Goal: Transaction & Acquisition: Purchase product/service

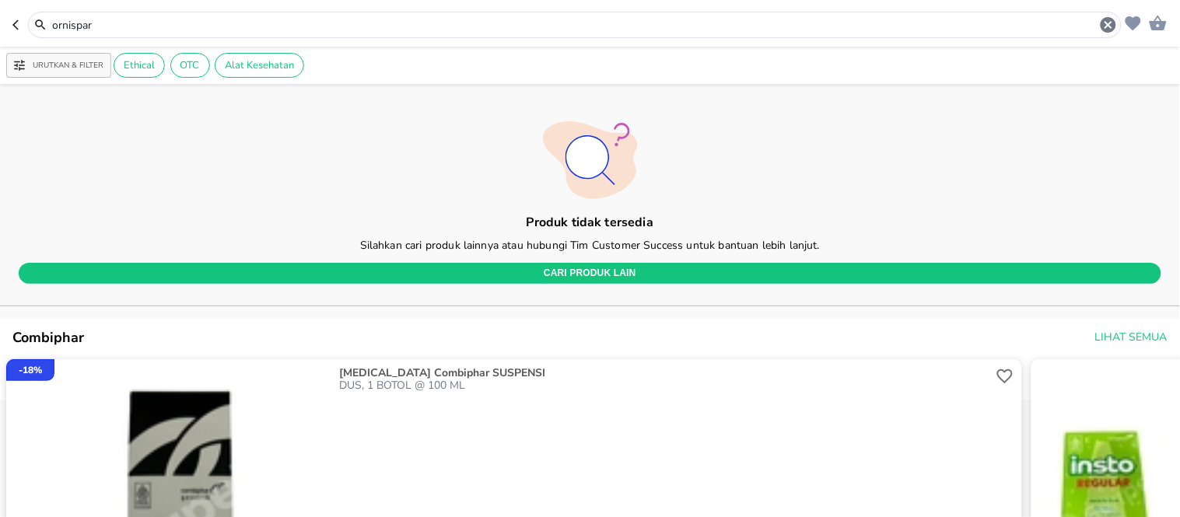
drag, startPoint x: 192, startPoint y: 13, endPoint x: 136, endPoint y: 14, distance: 56.0
click at [136, 14] on div "ornispar" at bounding box center [575, 25] width 1094 height 26
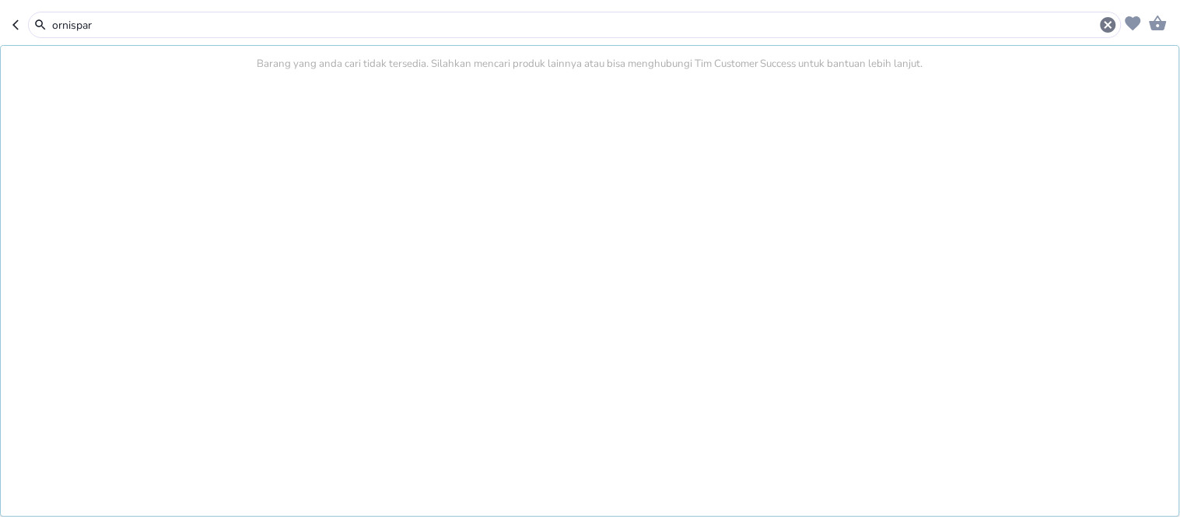
drag, startPoint x: 59, startPoint y: 25, endPoint x: 0, endPoint y: 17, distance: 59.6
click at [0, 17] on header "ornispar Barang yang anda cari tidak tersedia. Silahkan mencari produk lainnya …" at bounding box center [590, 23] width 1180 height 47
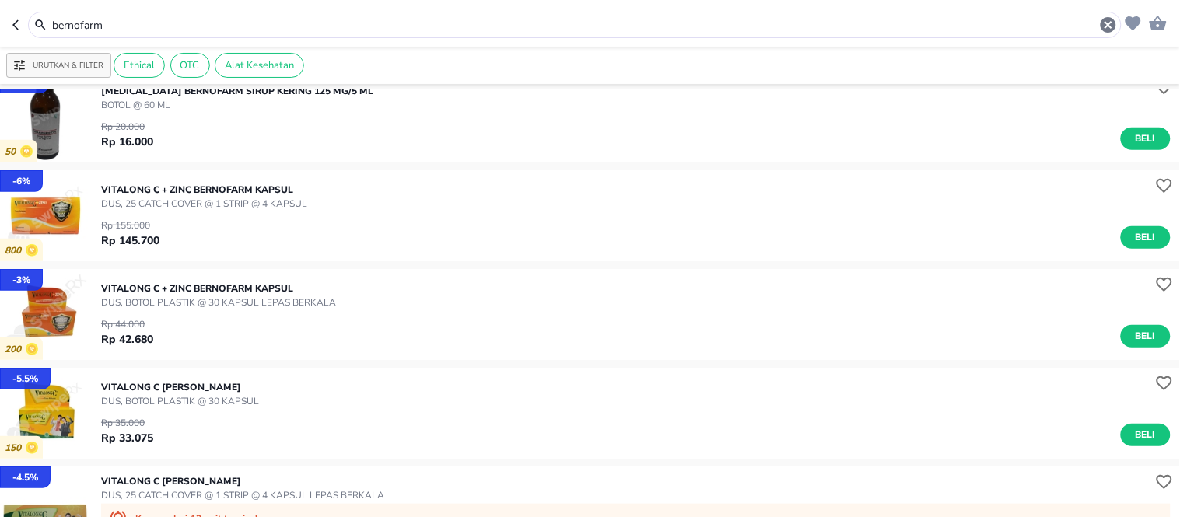
scroll to position [4727, 0]
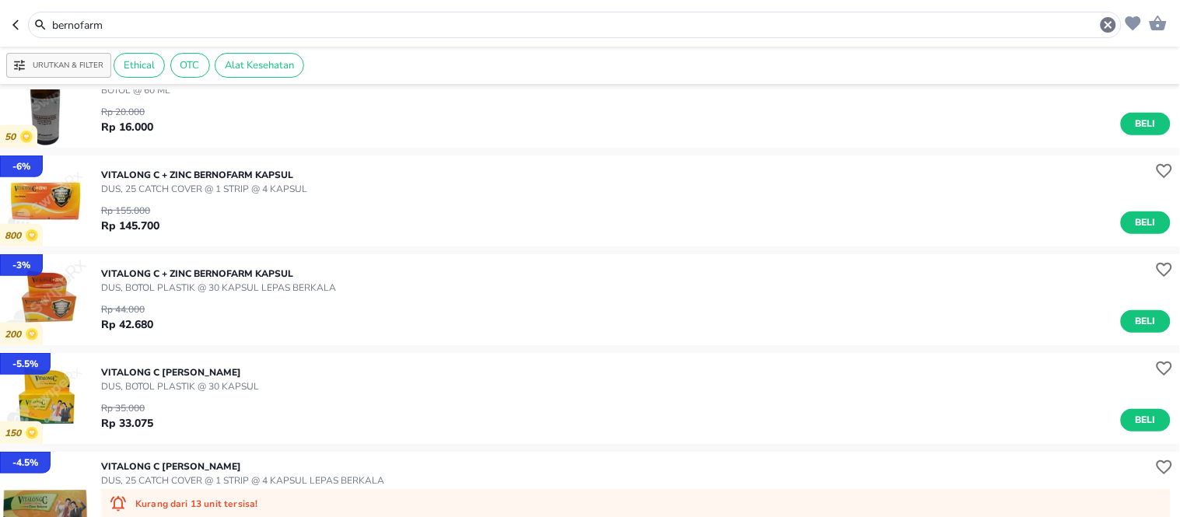
drag, startPoint x: 110, startPoint y: 19, endPoint x: 0, endPoint y: 22, distance: 110.5
click at [0, 22] on header "bernofarm" at bounding box center [590, 23] width 1180 height 47
type input "v"
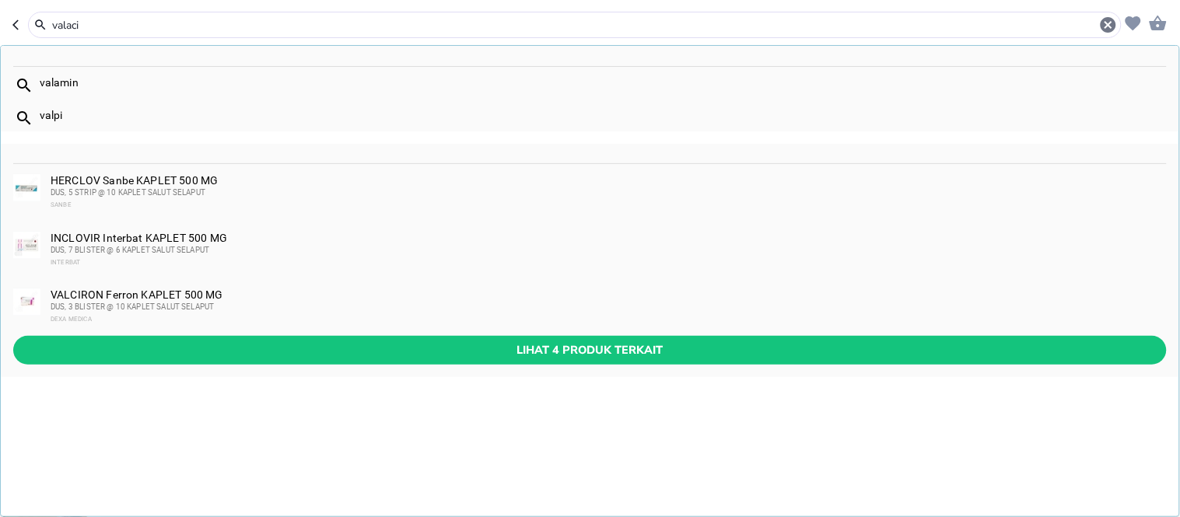
drag, startPoint x: 167, startPoint y: 16, endPoint x: 19, endPoint y: 22, distance: 148.7
click at [19, 22] on div "valaci" at bounding box center [566, 25] width 1109 height 26
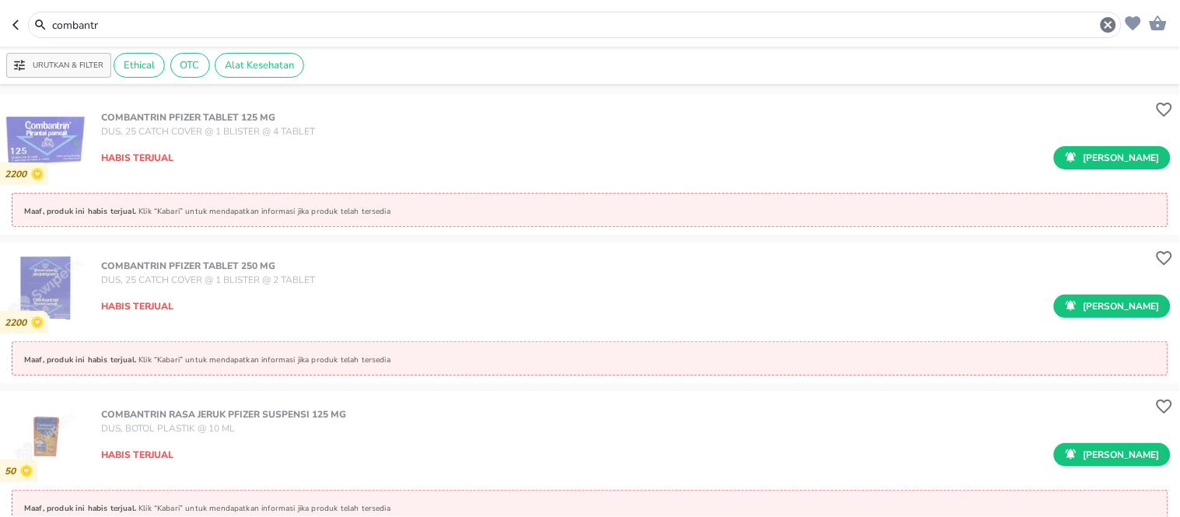
drag, startPoint x: 103, startPoint y: 19, endPoint x: 0, endPoint y: 2, distance: 104.2
click at [0, 12] on header "combantr" at bounding box center [590, 23] width 1180 height 47
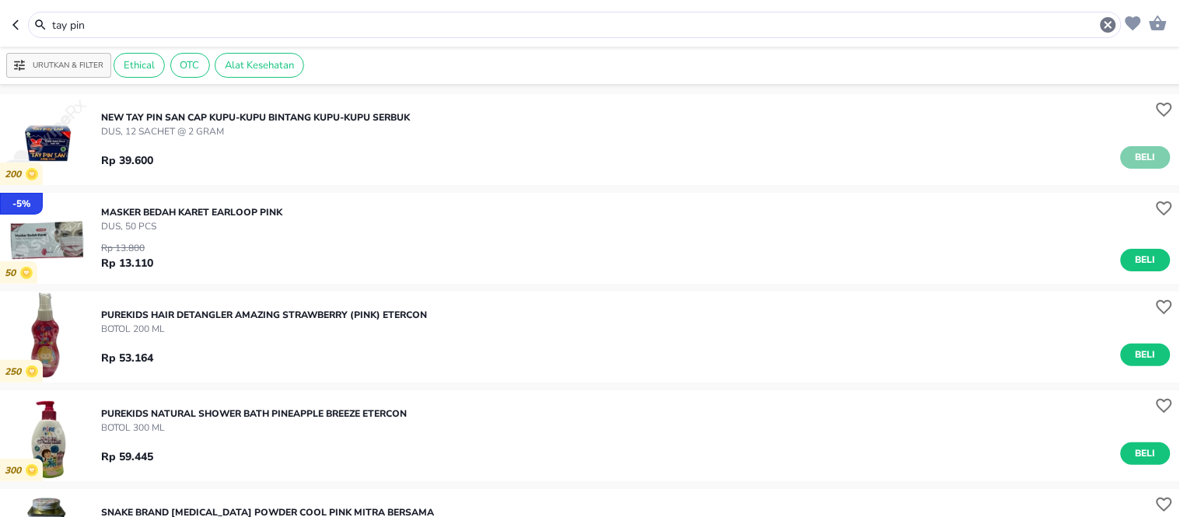
click at [1121, 156] on button "Beli" at bounding box center [1146, 157] width 50 height 23
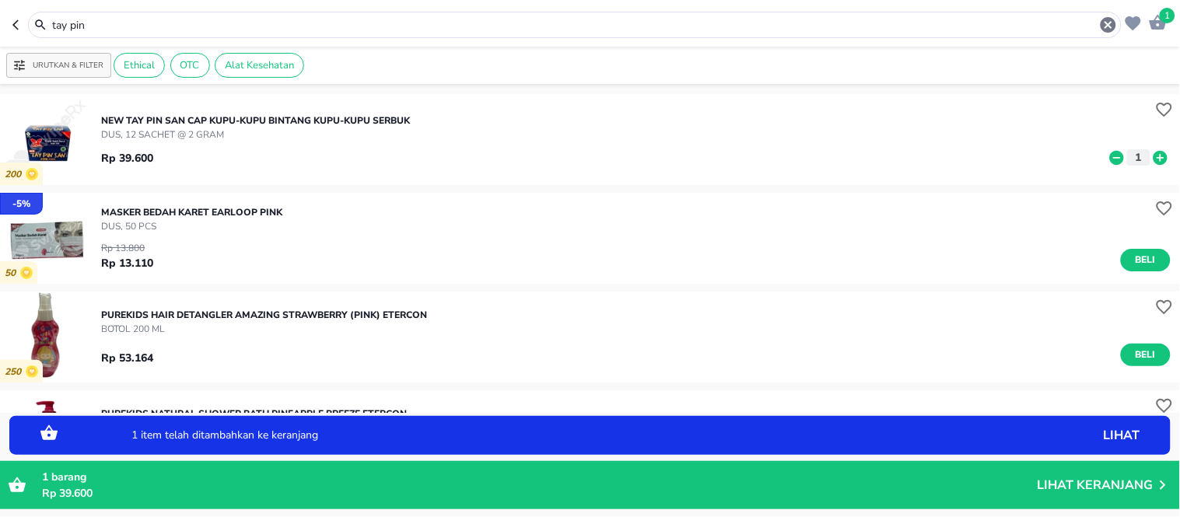
drag, startPoint x: 118, startPoint y: 28, endPoint x: 14, endPoint y: 31, distance: 104.3
click at [14, 31] on div "tay pin" at bounding box center [566, 25] width 1109 height 26
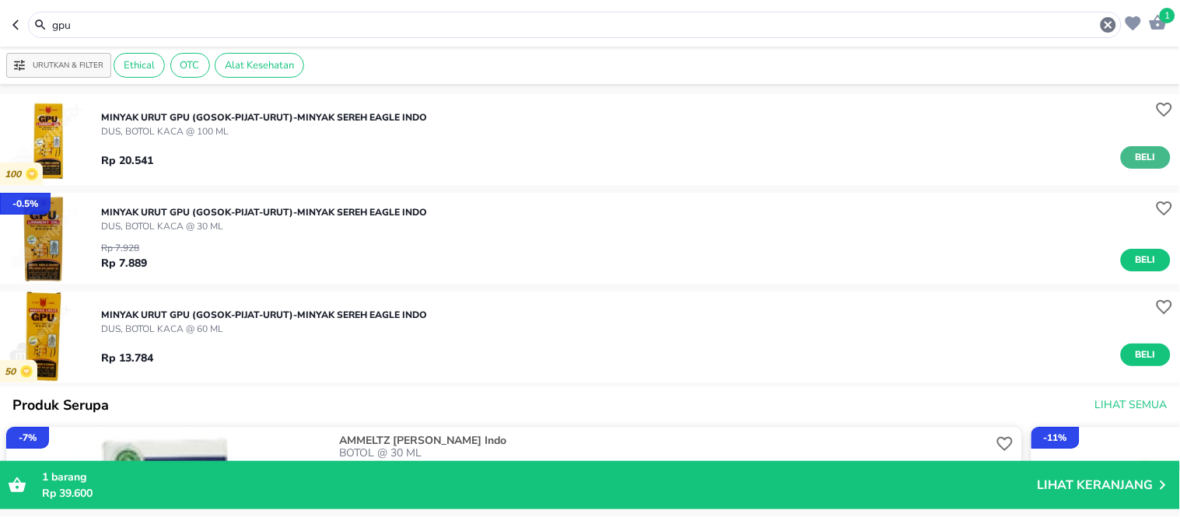
click at [1134, 154] on span "Beli" at bounding box center [1145, 157] width 26 height 16
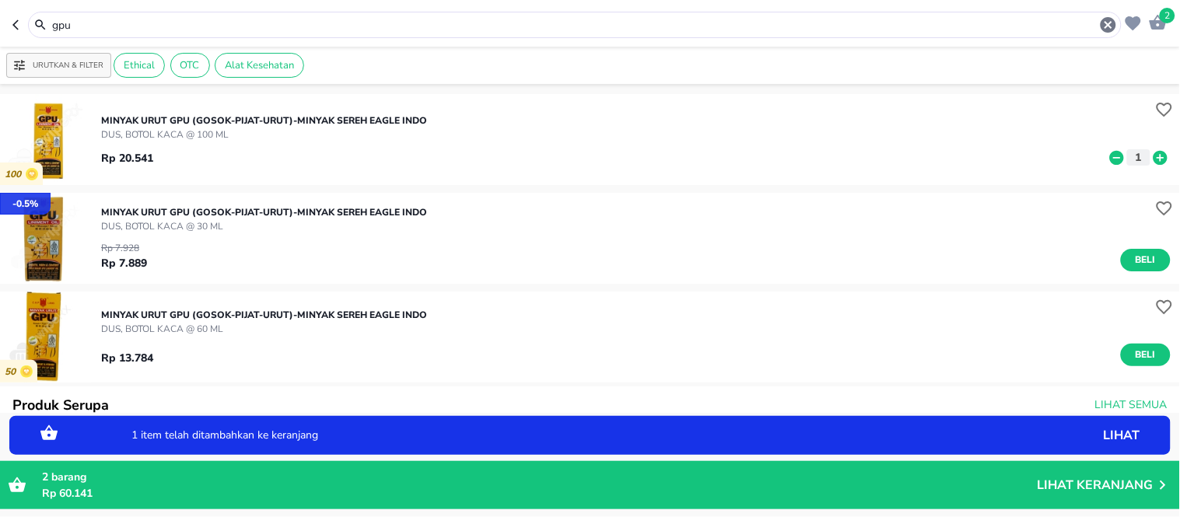
click at [1157, 154] on icon at bounding box center [1160, 157] width 20 height 17
click at [1150, 157] on icon at bounding box center [1160, 157] width 20 height 17
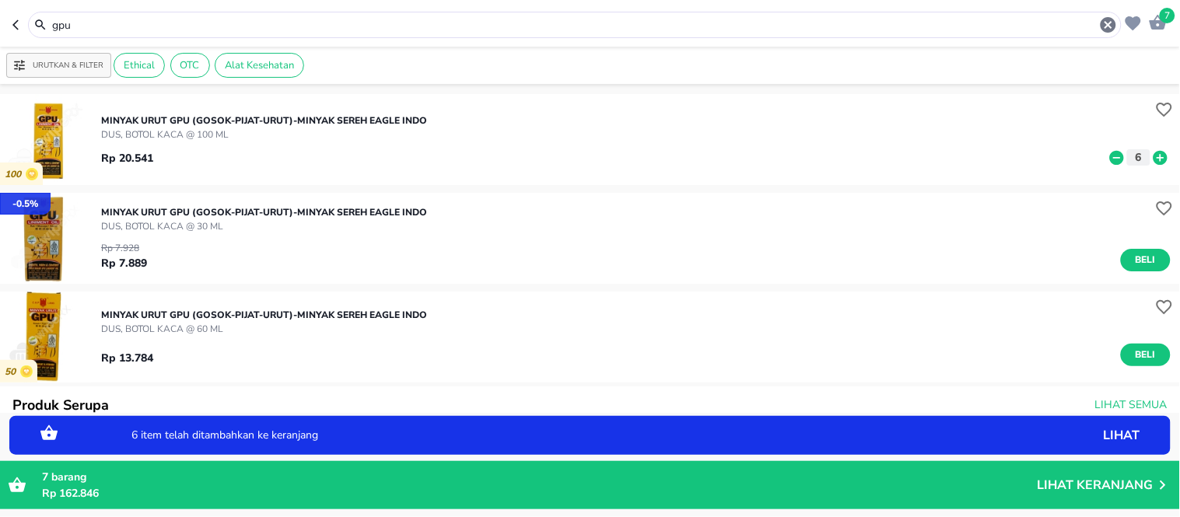
drag, startPoint x: 197, startPoint y: 25, endPoint x: 0, endPoint y: 26, distance: 196.8
click at [0, 26] on header "7 gpu" at bounding box center [590, 23] width 1180 height 47
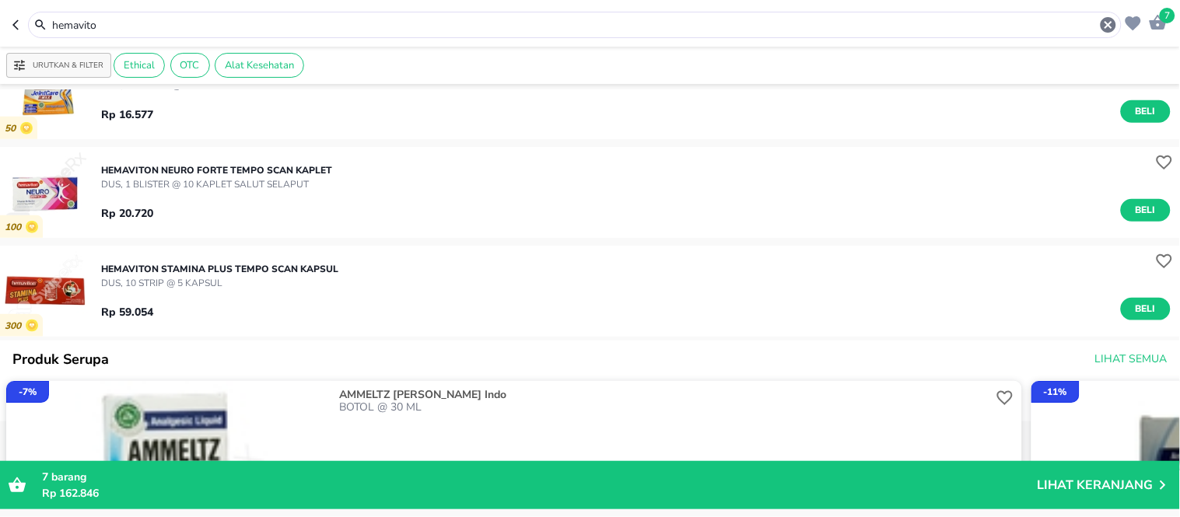
scroll to position [432, 0]
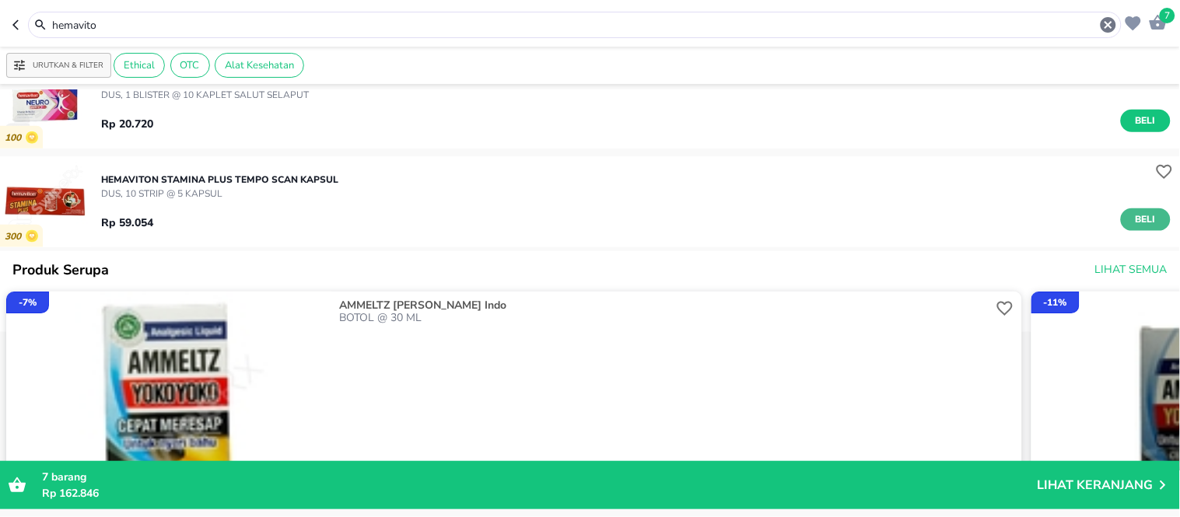
click at [1133, 221] on span "Beli" at bounding box center [1145, 220] width 26 height 16
drag, startPoint x: 219, startPoint y: 32, endPoint x: 0, endPoint y: 30, distance: 219.4
click at [0, 30] on header "8 hemavito" at bounding box center [590, 23] width 1180 height 47
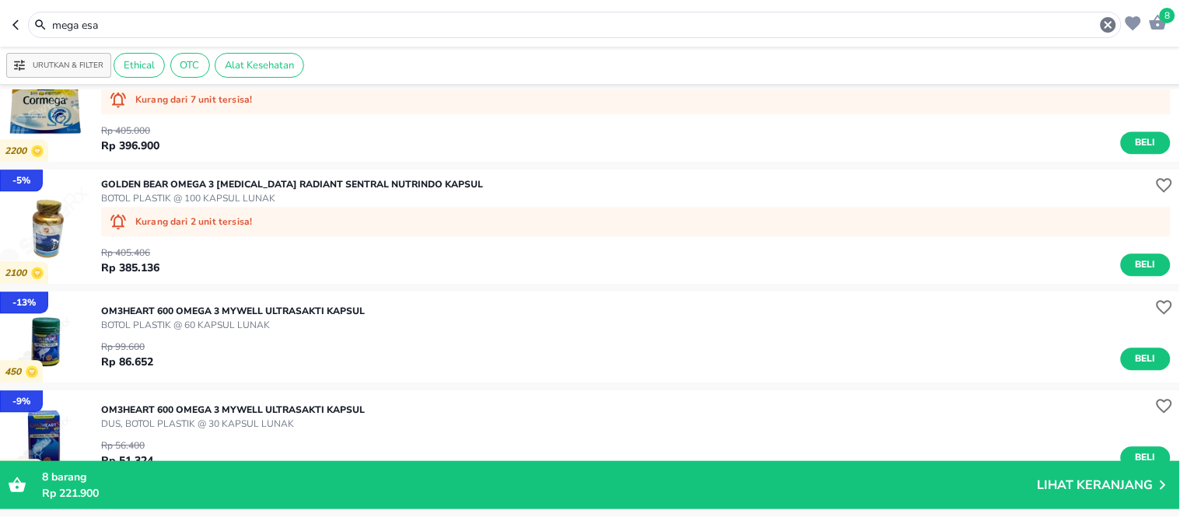
scroll to position [691, 0]
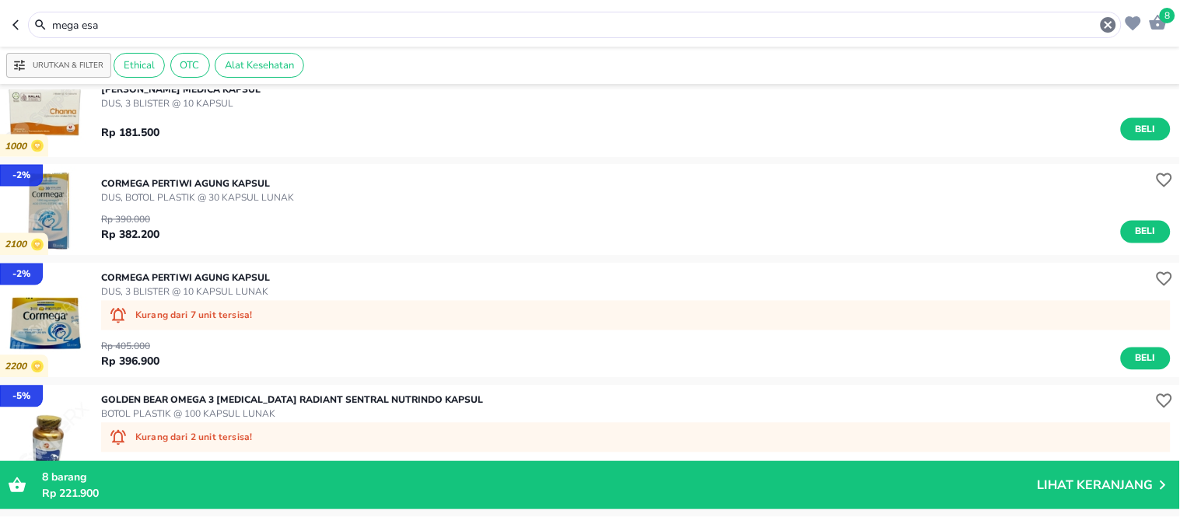
drag, startPoint x: 142, startPoint y: 27, endPoint x: 0, endPoint y: 8, distance: 142.9
click at [0, 8] on header "8 mega esa" at bounding box center [590, 23] width 1180 height 47
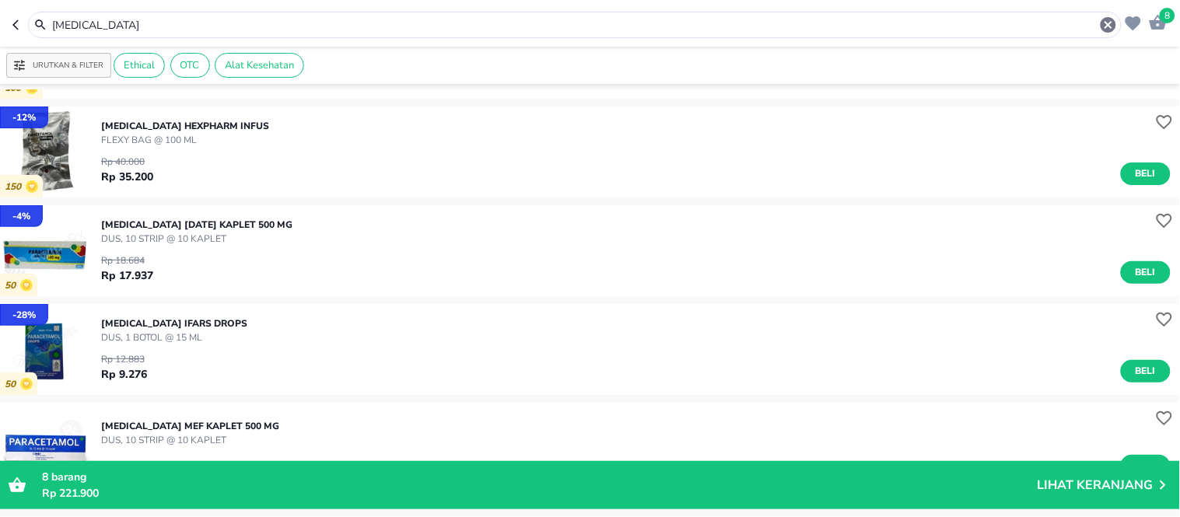
scroll to position [173, 0]
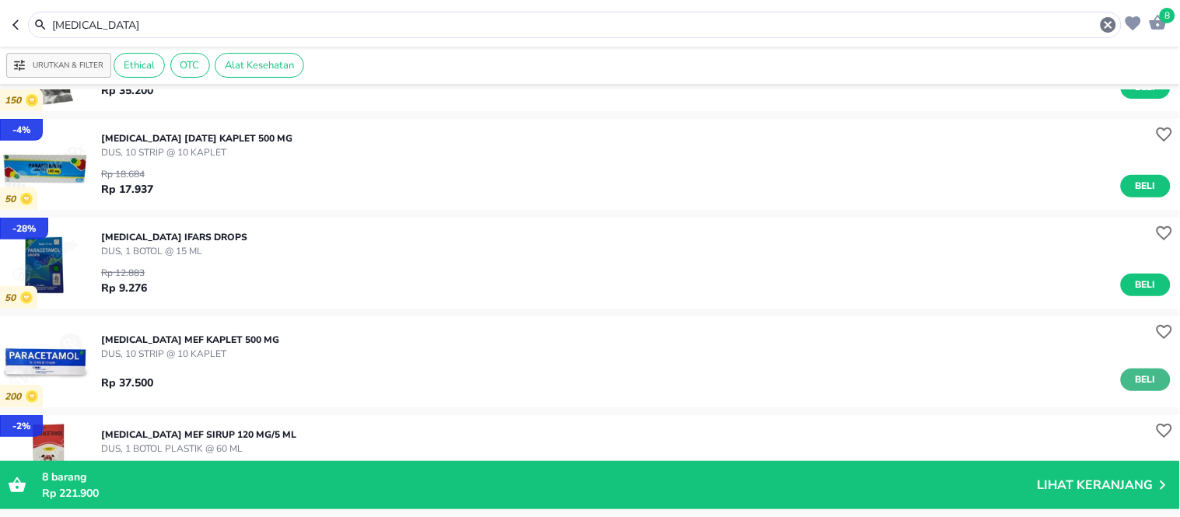
click at [1132, 384] on span "Beli" at bounding box center [1145, 380] width 26 height 16
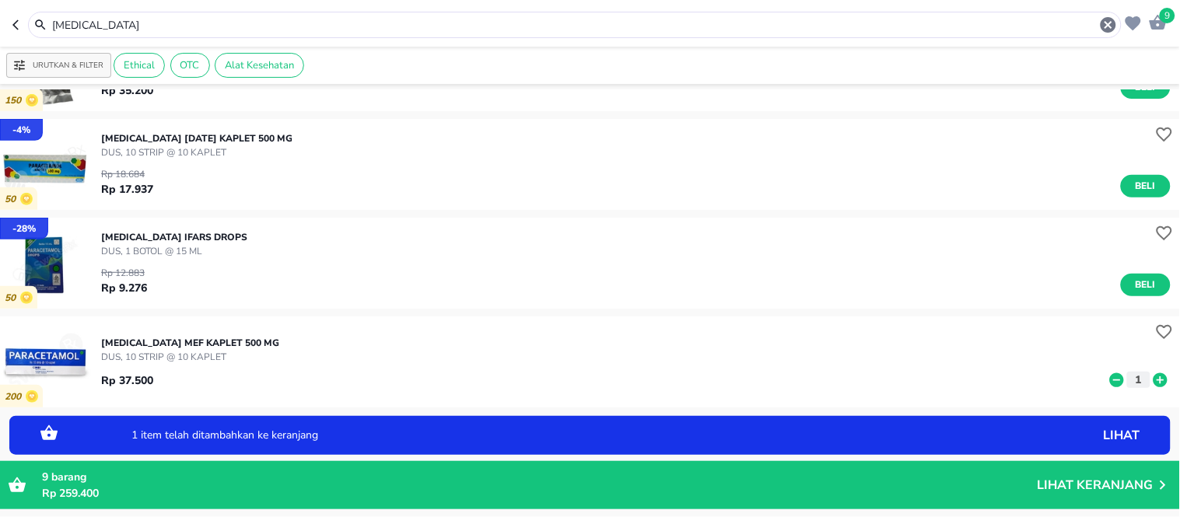
click at [1153, 375] on icon at bounding box center [1160, 380] width 14 height 14
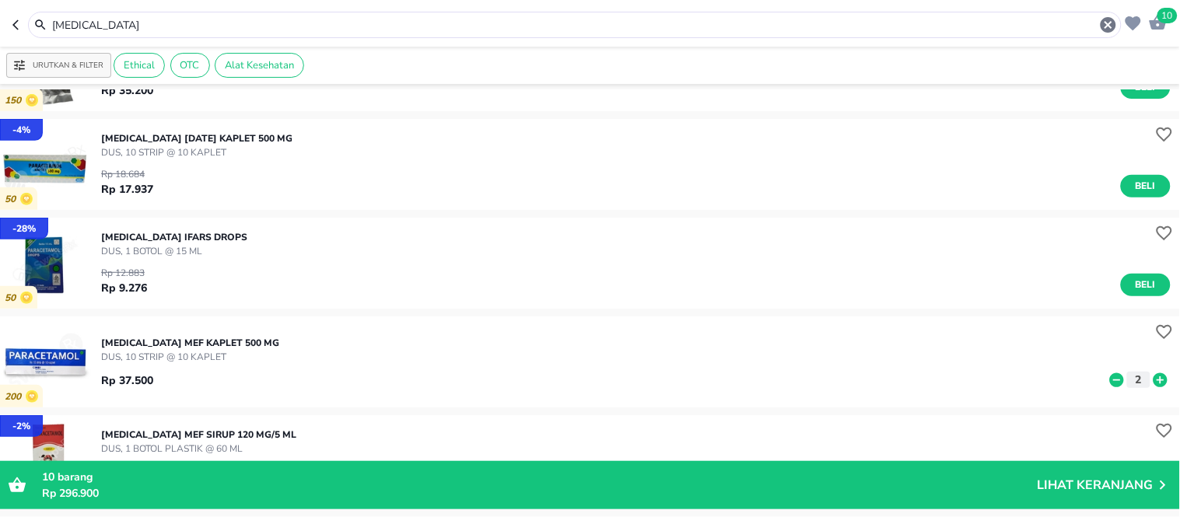
drag, startPoint x: 130, startPoint y: 17, endPoint x: 31, endPoint y: 35, distance: 100.4
click at [31, 35] on div "[MEDICAL_DATA]" at bounding box center [566, 25] width 1109 height 26
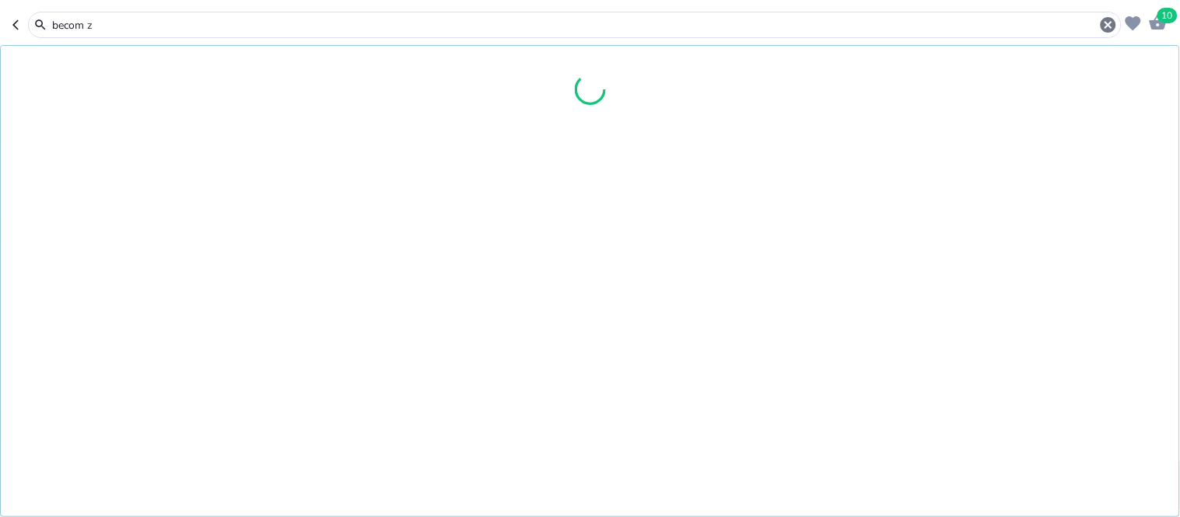
type input "becom z"
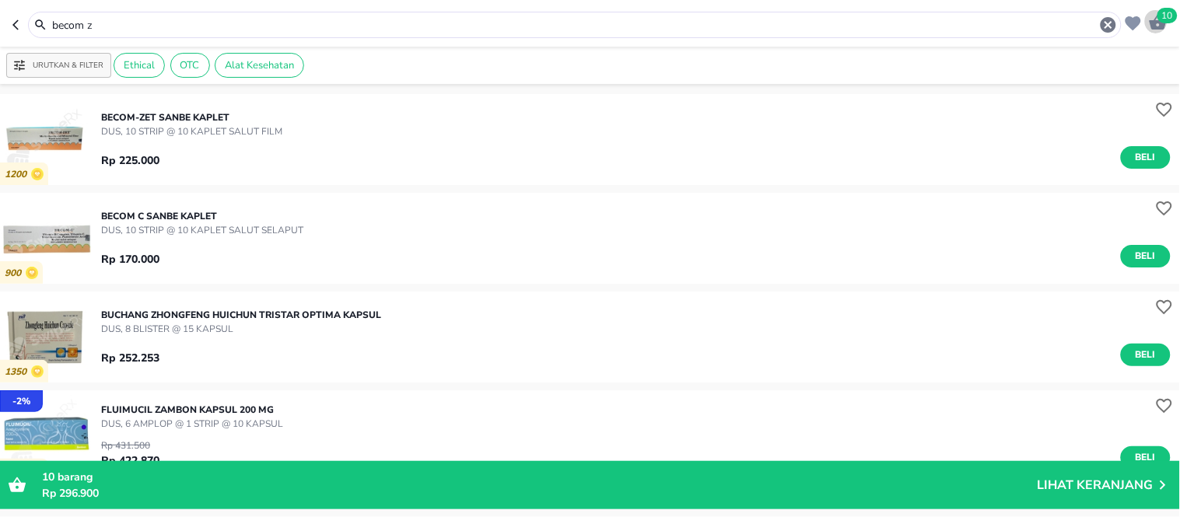
click at [1159, 27] on icon "button" at bounding box center [1158, 22] width 17 height 15
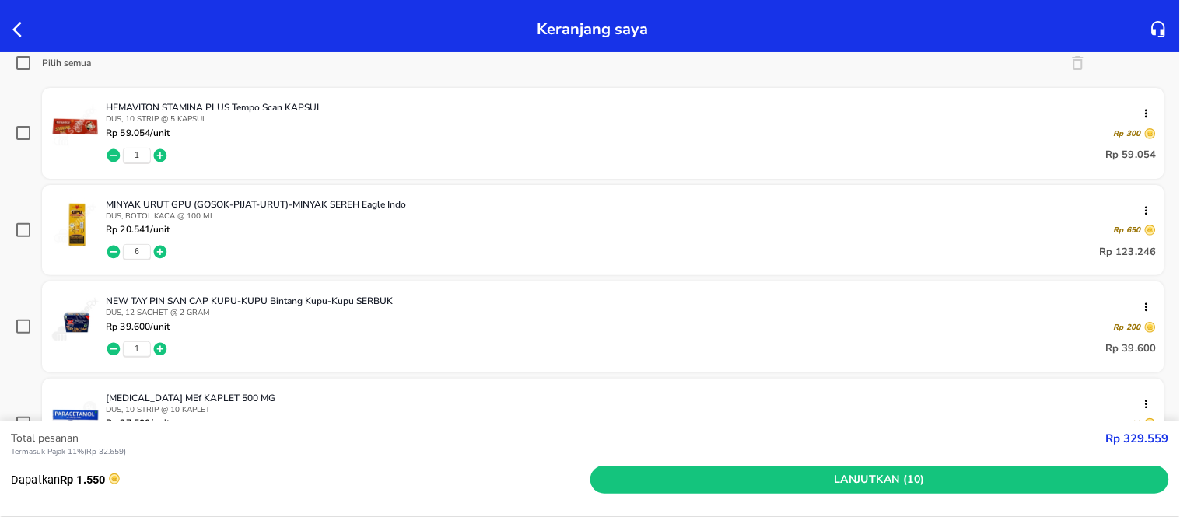
scroll to position [86, 0]
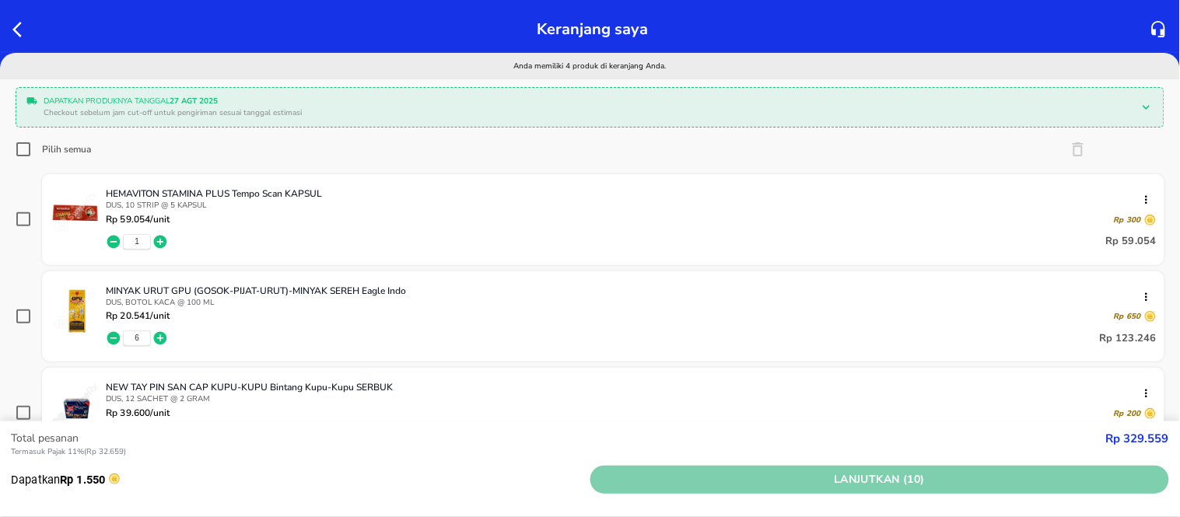
click at [916, 479] on span "Lanjutkan (10)" at bounding box center [880, 480] width 567 height 19
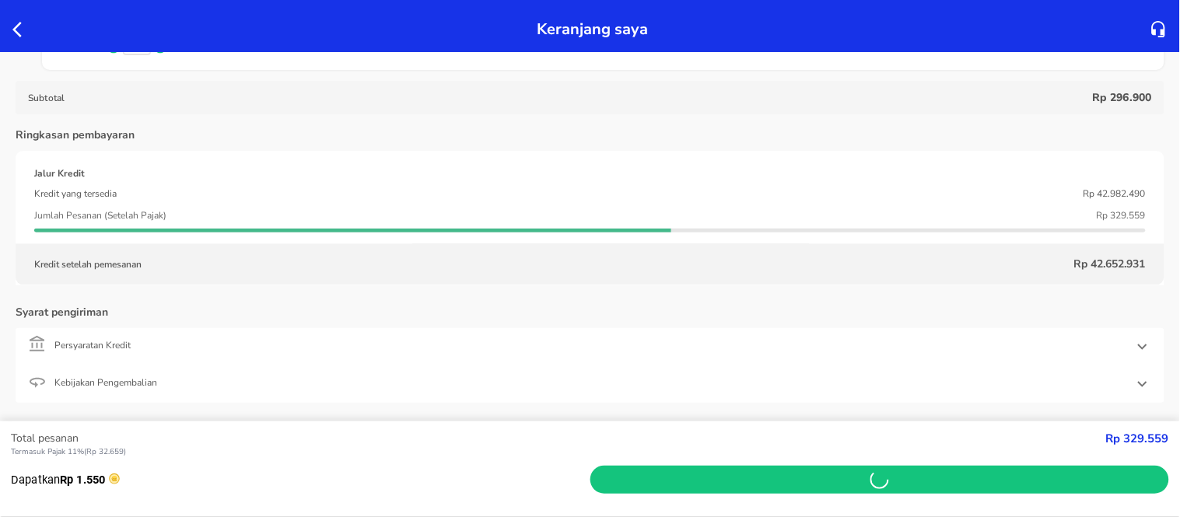
scroll to position [572, 0]
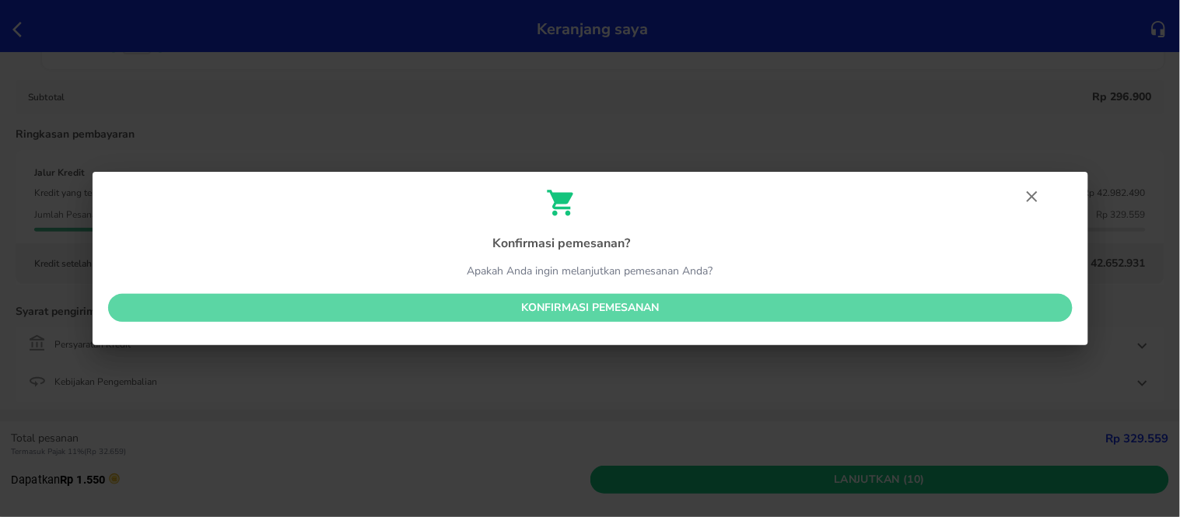
click at [635, 304] on span "Konfirmasi pemesanan" at bounding box center [591, 308] width 940 height 19
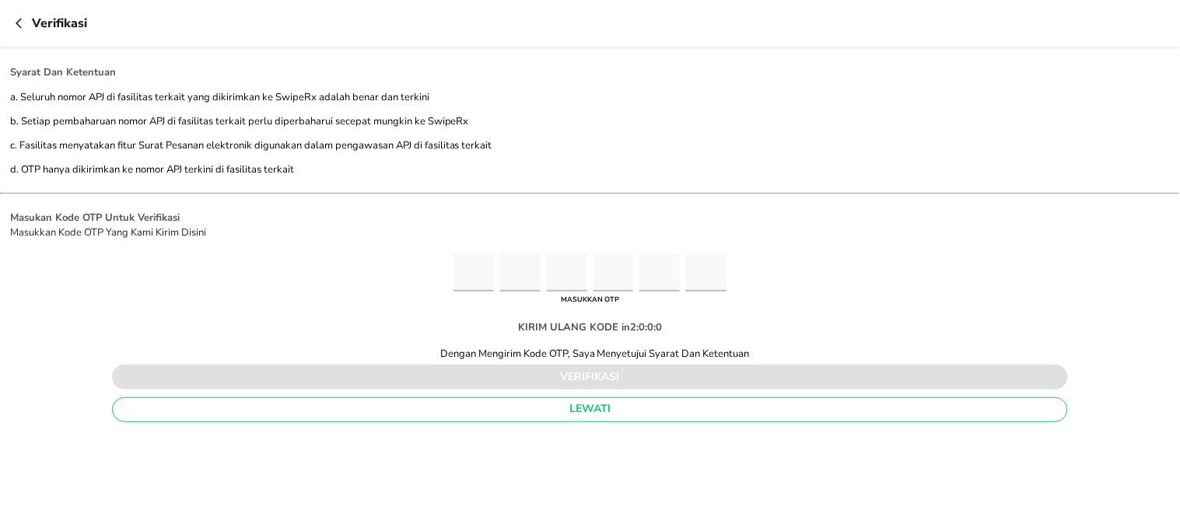
scroll to position [191, 0]
click at [479, 278] on input "Please enter OTP character 1" at bounding box center [473, 273] width 40 height 38
type input "9"
type input "3"
type input "5"
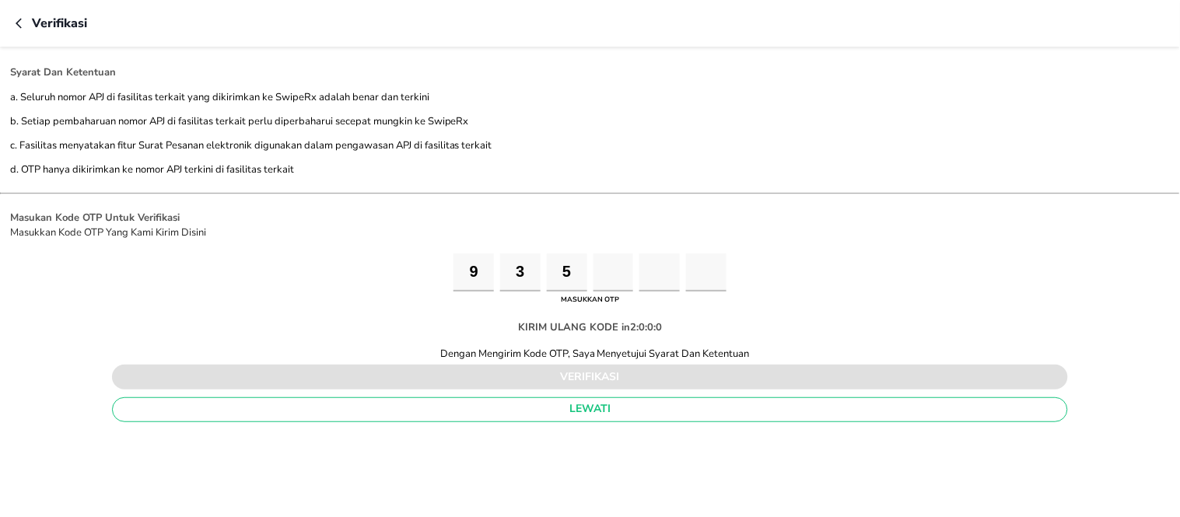
type input "0"
type input "6"
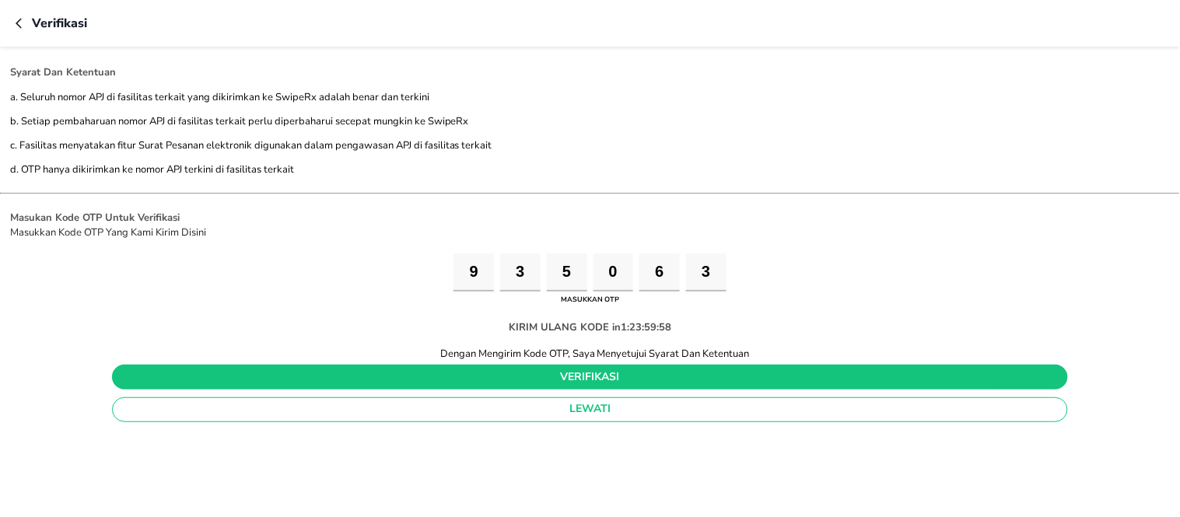
type input "3"
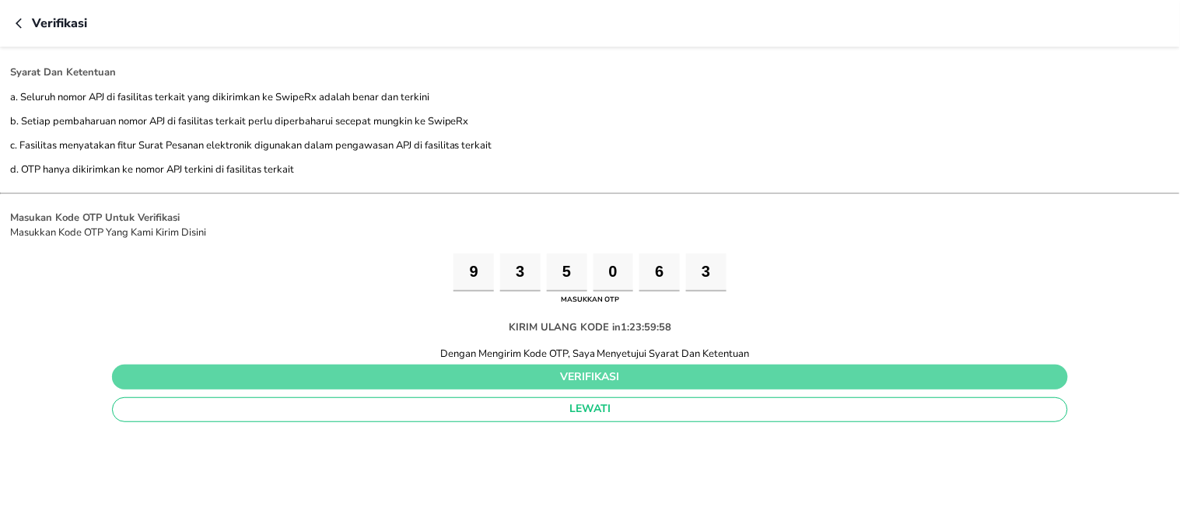
click at [694, 372] on span "verifikasi" at bounding box center [589, 377] width 931 height 19
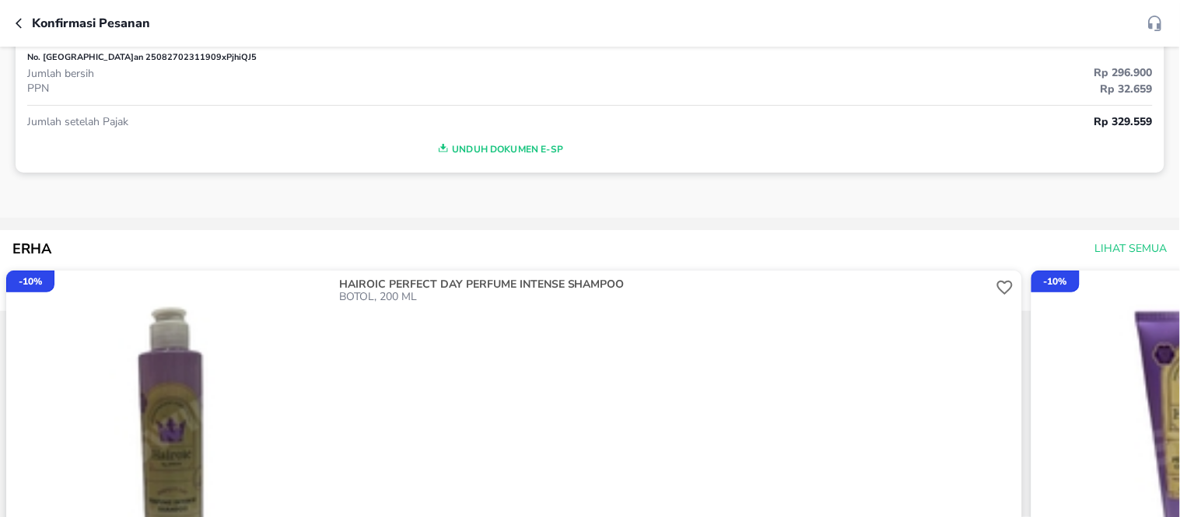
scroll to position [158, 0]
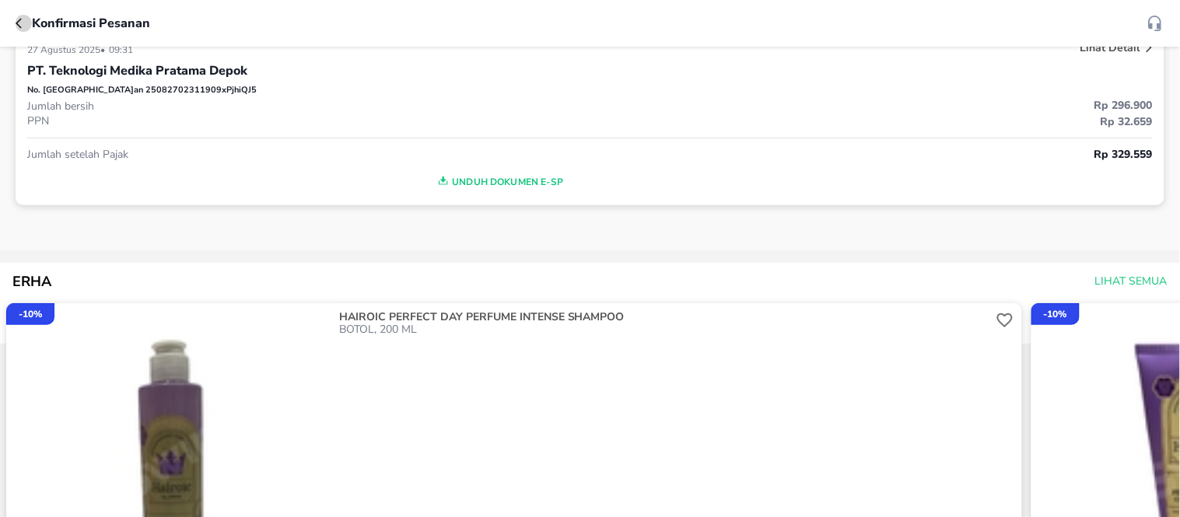
click at [21, 22] on icon "button" at bounding box center [22, 23] width 12 height 12
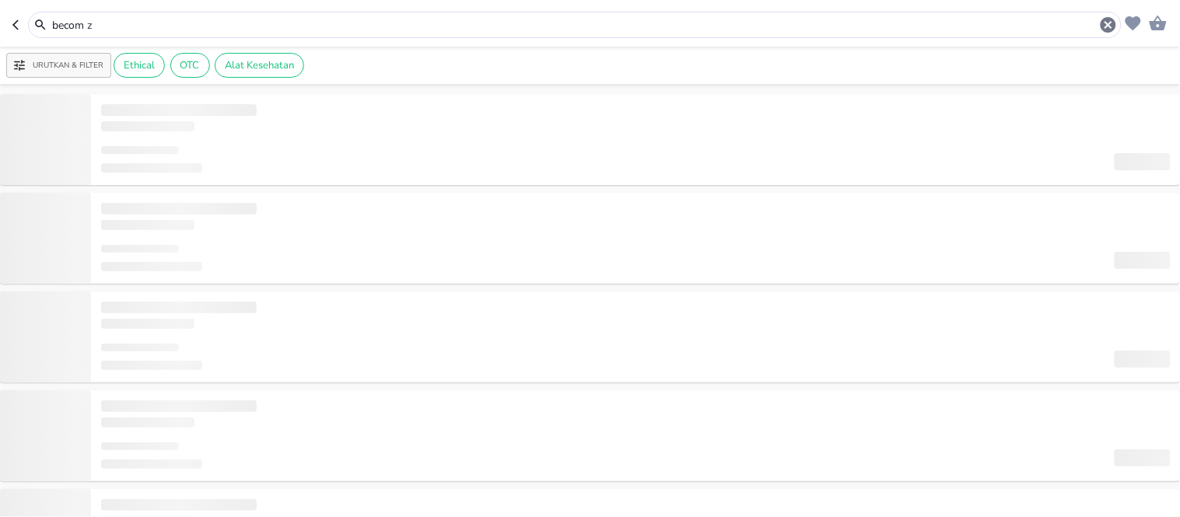
drag, startPoint x: 124, startPoint y: 26, endPoint x: 0, endPoint y: 4, distance: 126.5
click at [0, 17] on header "becom z" at bounding box center [590, 23] width 1180 height 47
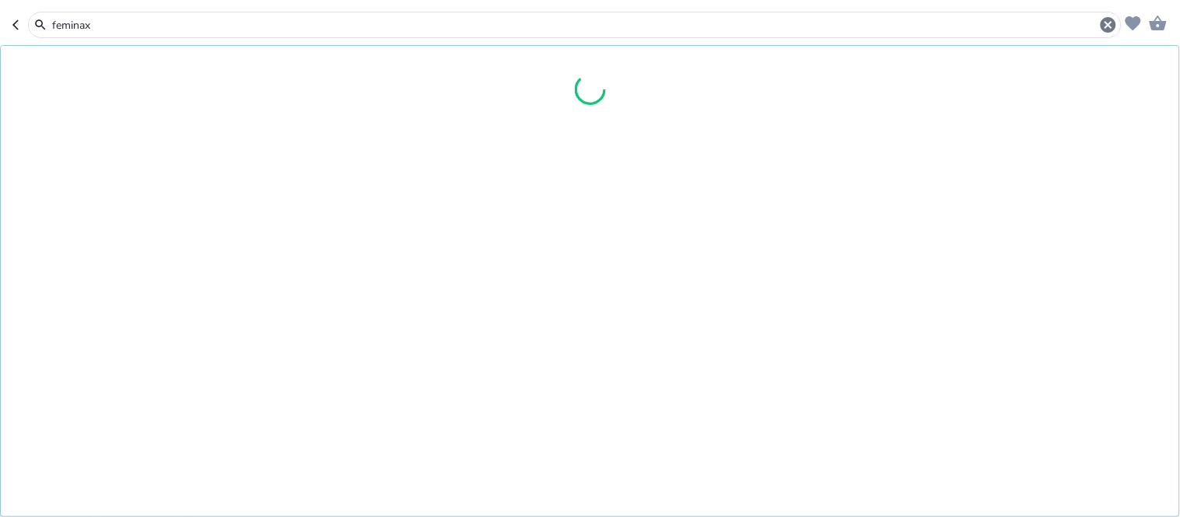
type input "feminax"
